Goal: Transaction & Acquisition: Book appointment/travel/reservation

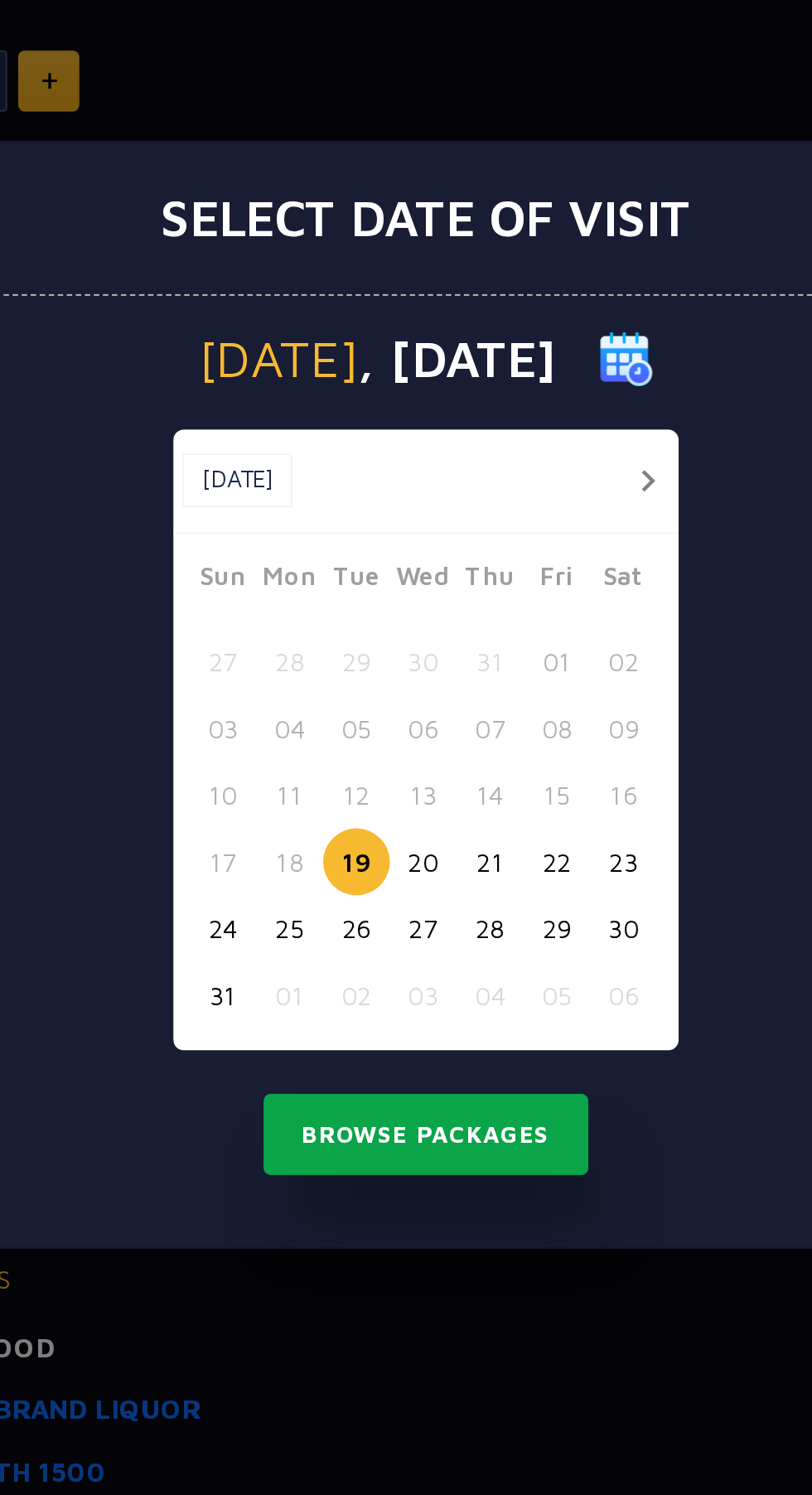
click at [457, 938] on button "Browse Packages" at bounding box center [406, 950] width 150 height 38
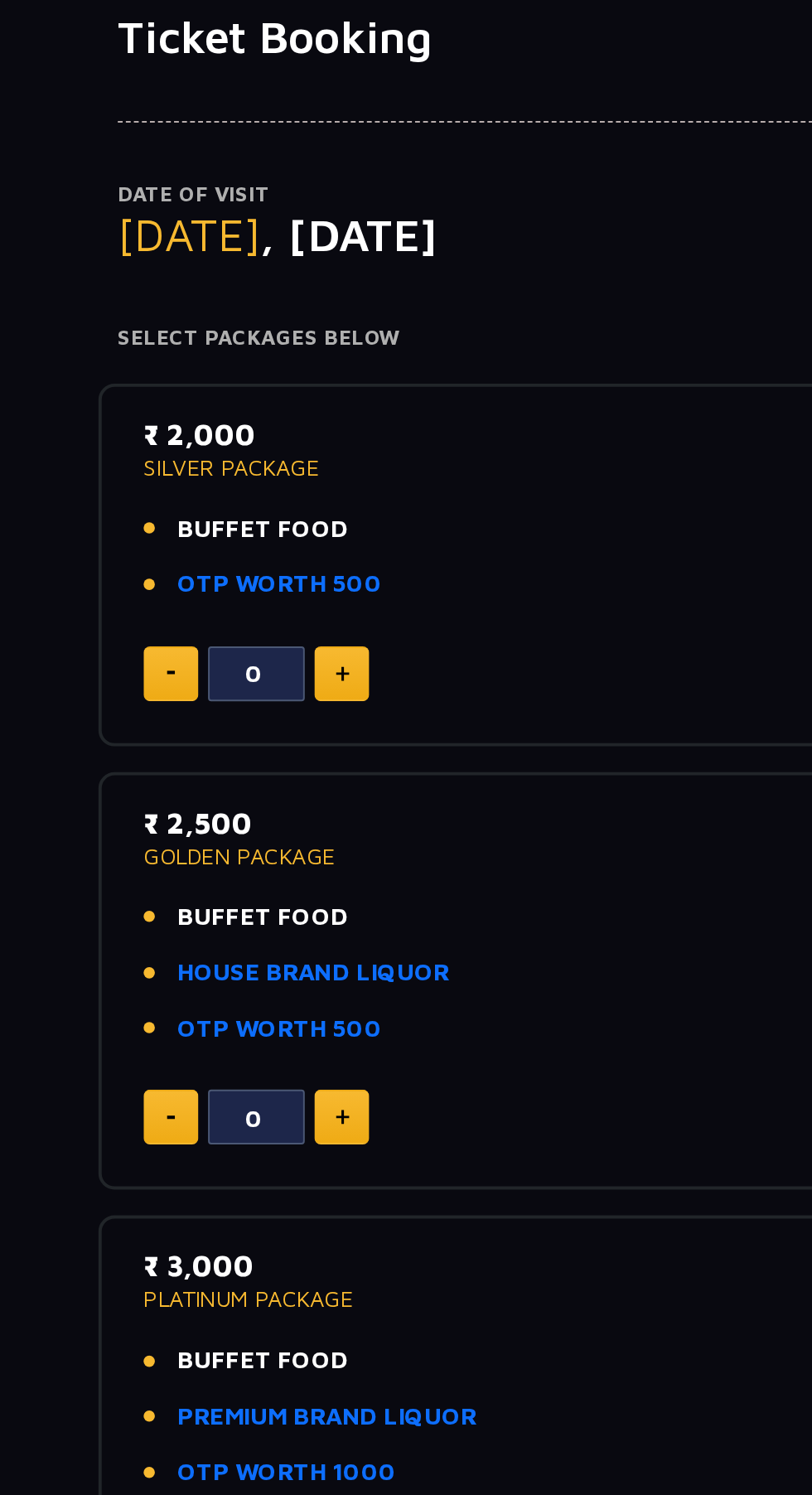
click at [228, 423] on link "OTP WORTH 500" at bounding box center [201, 420] width 105 height 20
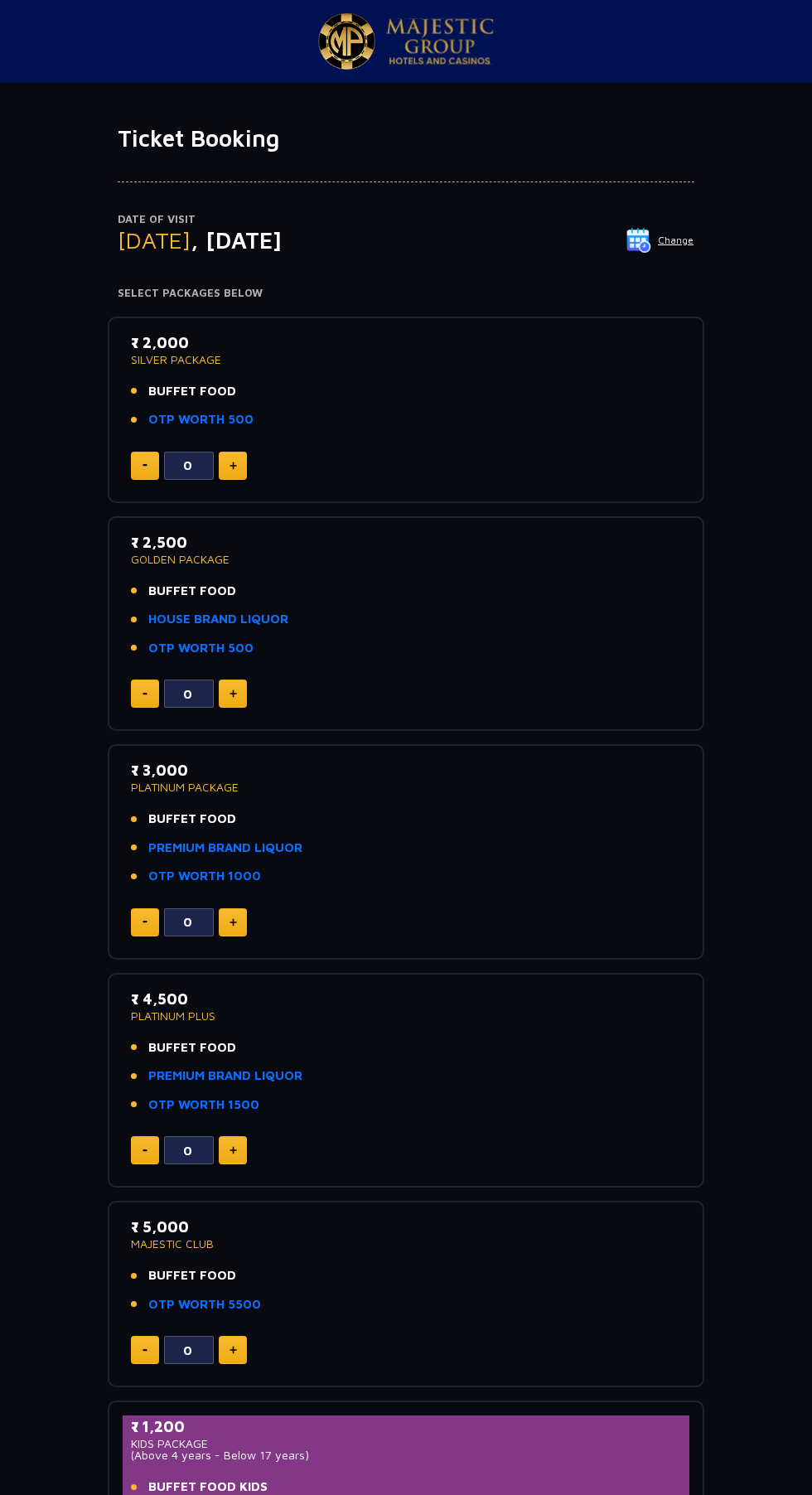
click at [682, 218] on p "Date of Visit" at bounding box center [406, 219] width 577 height 17
click at [647, 238] on img at bounding box center [638, 240] width 25 height 25
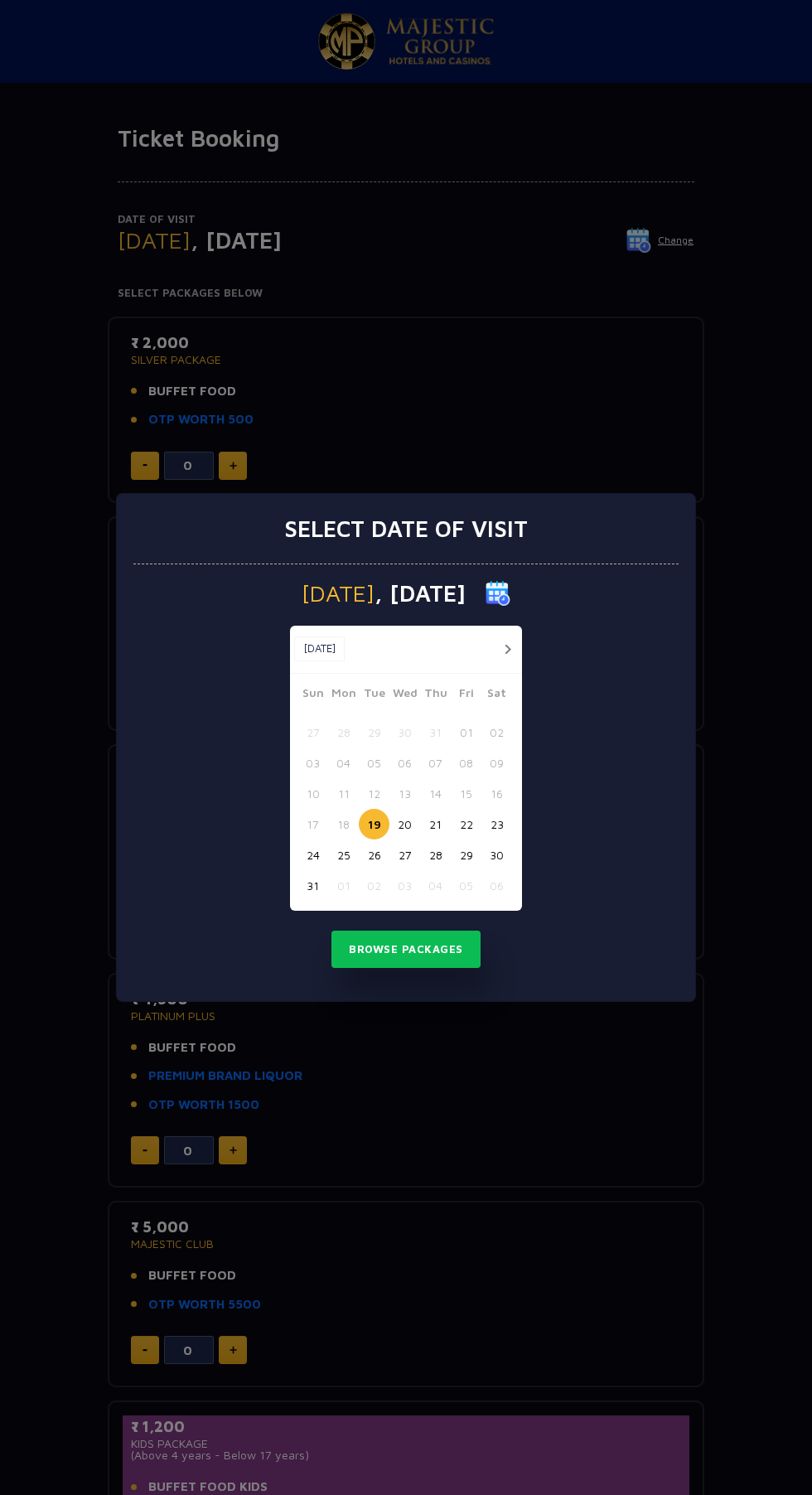
click at [404, 824] on button "20" at bounding box center [404, 824] width 31 height 31
click at [439, 949] on button "Browse Packages" at bounding box center [406, 950] width 150 height 38
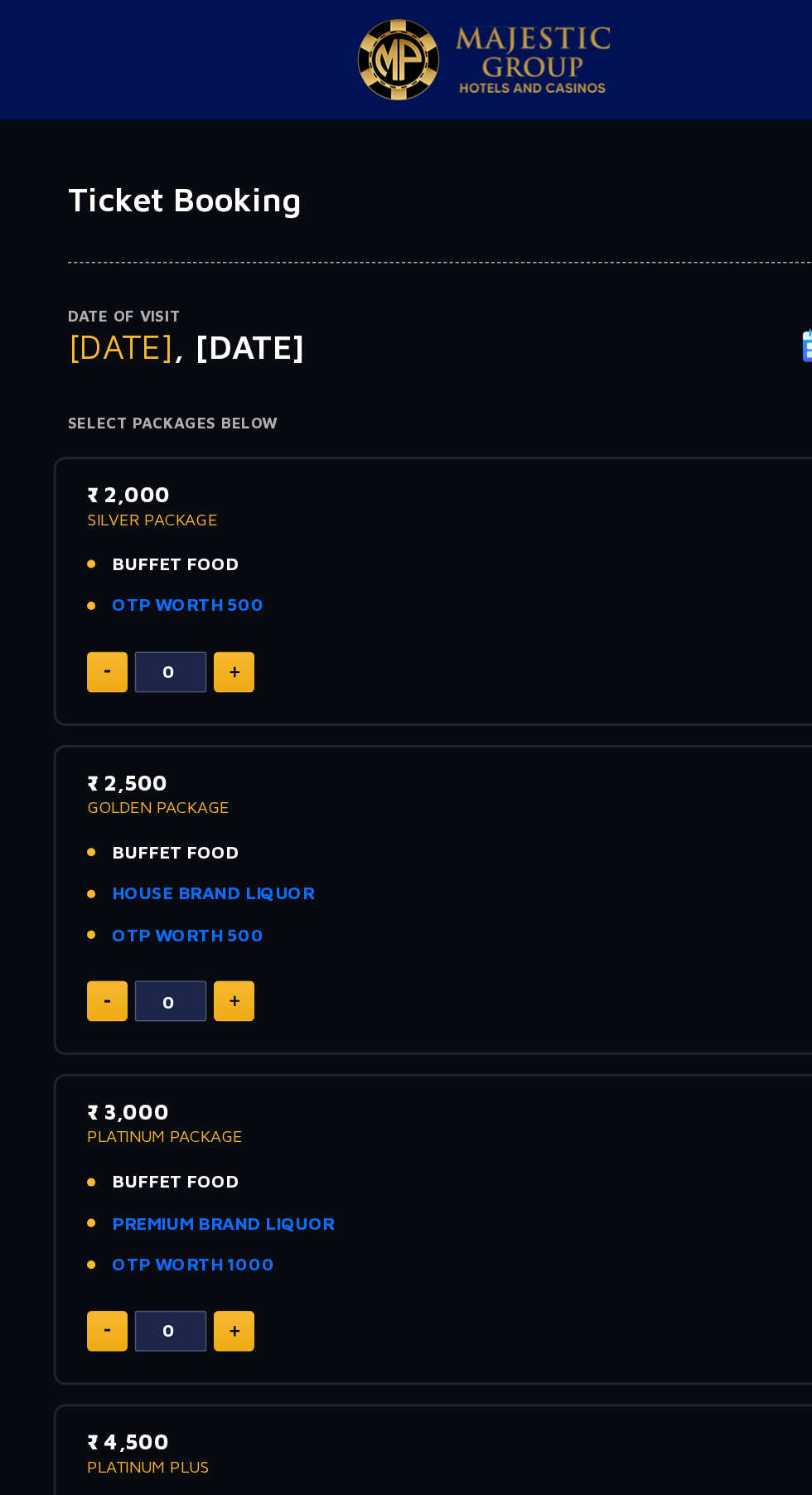
click at [233, 465] on img at bounding box center [233, 466] width 7 height 8
click at [234, 465] on img at bounding box center [233, 466] width 7 height 8
type input "2"
click at [239, 418] on link "OTP WORTH 500" at bounding box center [201, 420] width 105 height 20
